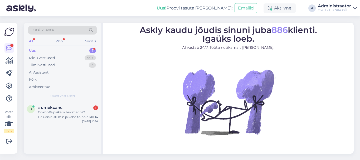
click at [45, 119] on div "Onko We paikalla huomenna? Haluaisin 30 min jalkahoito noin klo 14" at bounding box center [68, 114] width 60 height 9
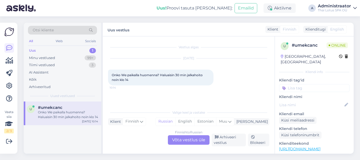
click at [180, 141] on div "Finnish to Russian Võta vestlus üle" at bounding box center [189, 139] width 42 height 9
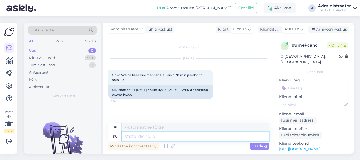
click at [176, 139] on textarea at bounding box center [196, 136] width 148 height 9
type textarea "На"
type textarea "Päällä"
type textarea "Наш с"
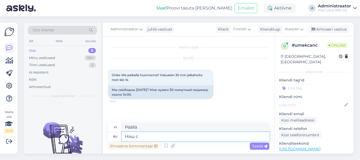
type textarea "Meidän"
type textarea "Наш салон"
type textarea "Salonkimme"
type textarea "Наш салон не пр"
type textarea "Salonkimme ei ole"
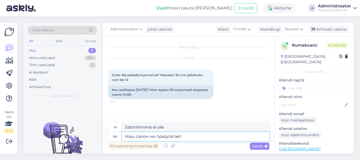
type textarea "Наш салон не предлагает у"
type textarea "Salongissamme ei [PERSON_NAME]"
type textarea "Наш салон не предлагает услуги п"
type textarea "Salongimme ei tarjoa palveluita"
type textarea "Наш салон не предлагает услуги педикюрка."
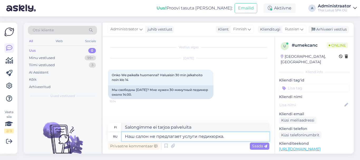
type textarea "Salongissamme ei ole jalkahoitopalveluita."
type textarea "Наш салон не предлагает услуги педикюра."
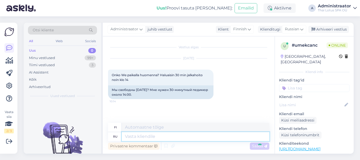
scroll to position [18, 0]
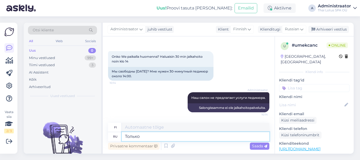
type textarea "Только м"
type textarea "[DEMOGRAPHIC_DATA]"
type textarea "Только массаж."
type textarea "Vain hieronta."
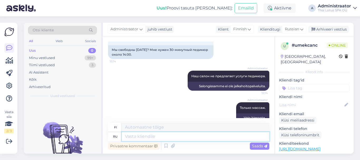
scroll to position [50, 0]
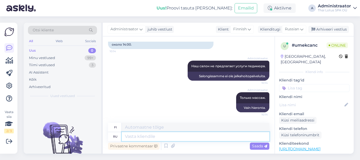
click at [172, 139] on textarea at bounding box center [196, 136] width 148 height 9
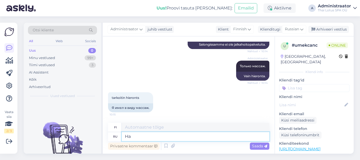
type textarea "На м"
type textarea "Päällä"
type textarea "На массаж с"
type textarea "Hieronta"
type textarea "На массаж стоп за"
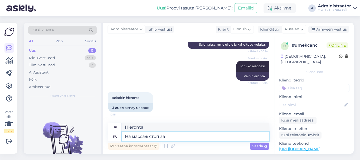
type textarea "Jalkahierontaan"
type textarea "На массаж стоп [DATE] е"
type textarea "Huomenna jalkahierontaan"
type textarea "На массаж стоп [DATE] есть вр"
type textarea "Huomenna on jalkahieronta"
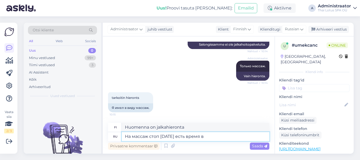
type textarea "На массаж стоп [DATE] есть время в"
type textarea "Huomenna on aikaa jalkahierontaan"
type textarea "На массаж стоп [DATE] есть время в 15:15"
type textarea "Huomenna on aika jalkahierontaan klo 15.15"
type textarea "На массаж стоп [DATE] есть время в 15:15."
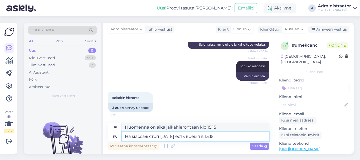
type textarea "Huomenna on aika jalkahierontaan klo 15.15."
drag, startPoint x: 217, startPoint y: 136, endPoint x: 208, endPoint y: 137, distance: 9.8
click at [208, 137] on textarea "На массаж стоп [DATE] есть время в 15:15." at bounding box center [196, 136] width 148 height 9
type textarea "На массаж стоп [DATE] есть время в 10:45 ил"
type textarea "Huomenna on aika jalkahierontaan klo 10.45"
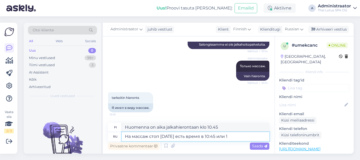
type textarea "На массаж стоп [DATE] есть время в 10:45 или 15"
type textarea "Jalkahierontaan on aikaa huomenna klo 10.45 tai"
type textarea "На массаж стоп [DATE] есть время в 10:45 или 15:15."
type textarea "Huomenna on aikaa jalkahierontaan klo 10:45 tai 15:15."
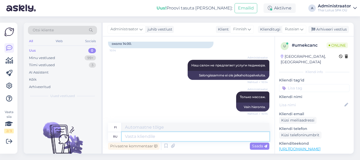
scroll to position [113, 0]
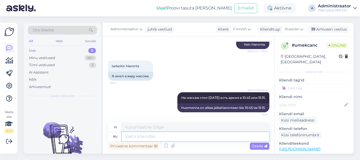
click at [176, 137] on textarea at bounding box center [196, 136] width 148 height 9
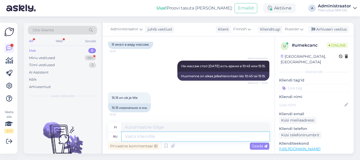
click at [140, 134] on textarea at bounding box center [196, 136] width 148 height 9
type textarea "We"
type textarea "Me"
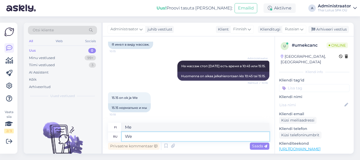
type textarea "W"
type textarea "Мастер"
type textarea "Hallita"
type textarea "Мастер We"
type textarea "Mestari Me"
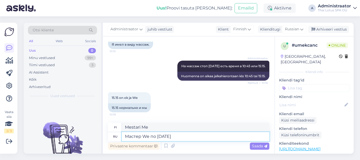
type textarea "Мастер We по [DATE] [PERSON_NAME]"
type textarea "Mestari Me maanantaisin"
type textarea "Мастер We по [DATE] не ра"
type textarea "Mestari, emme ole maanantaisin"
type textarea "Мастер We по [DATE] не работает."
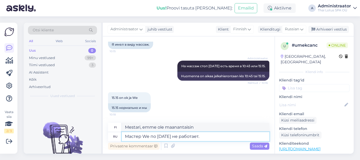
type textarea "Master We ei työskentele maanantaisin."
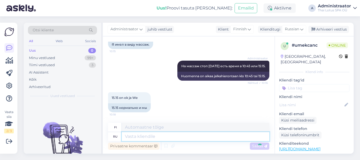
scroll to position [177, 0]
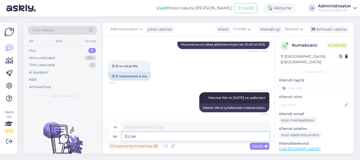
type textarea "Если ж"
type textarea "[PERSON_NAME]"
type textarea "Если желаете за"
type textarea "[PERSON_NAME]"
type textarea "Если желаете забронировать вре"
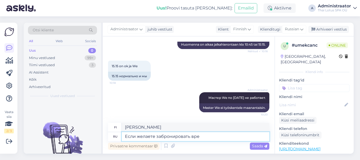
type textarea "[PERSON_NAME] varata"
type textarea "Если желаете забронировать время, н"
type textarea "[PERSON_NAME] haluat varata ajan,"
type textarea "Если желаете забронировать время, напишите [PERSON_NAME]"
type textarea "[PERSON_NAME] haluat varata ajan, kirjoita"
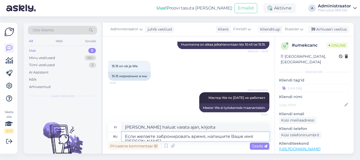
type textarea "Если желаете забронировать время, напишите Ваше имя [PERSON_NAME]"
type textarea "[PERSON_NAME] haluat varata ajan, kirjoita nimesi"
type textarea "Если желаете забронировать время, напишите Ваше имя и но"
type textarea "[PERSON_NAME] haluat varata ajan, kirjoita nimesi ja"
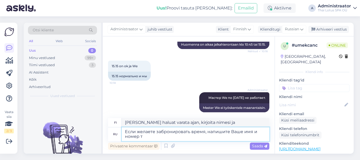
type textarea "Если желаете забронировать время, напишите Ваше имя и номер те"
type textarea "[PERSON_NAME] haluat varata ajan, kirjoita nimesi ja numerosi"
type textarea "Если желаете забронировать время, напишите Ваше имя и номер телефона."
type textarea "[PERSON_NAME] haluat varata ajan, kirjoita nimesi ja puhelinnumerosi."
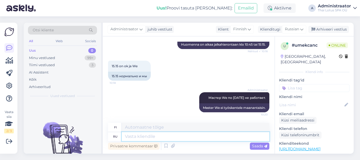
scroll to position [213, 0]
